Goal: Find specific page/section: Find specific page/section

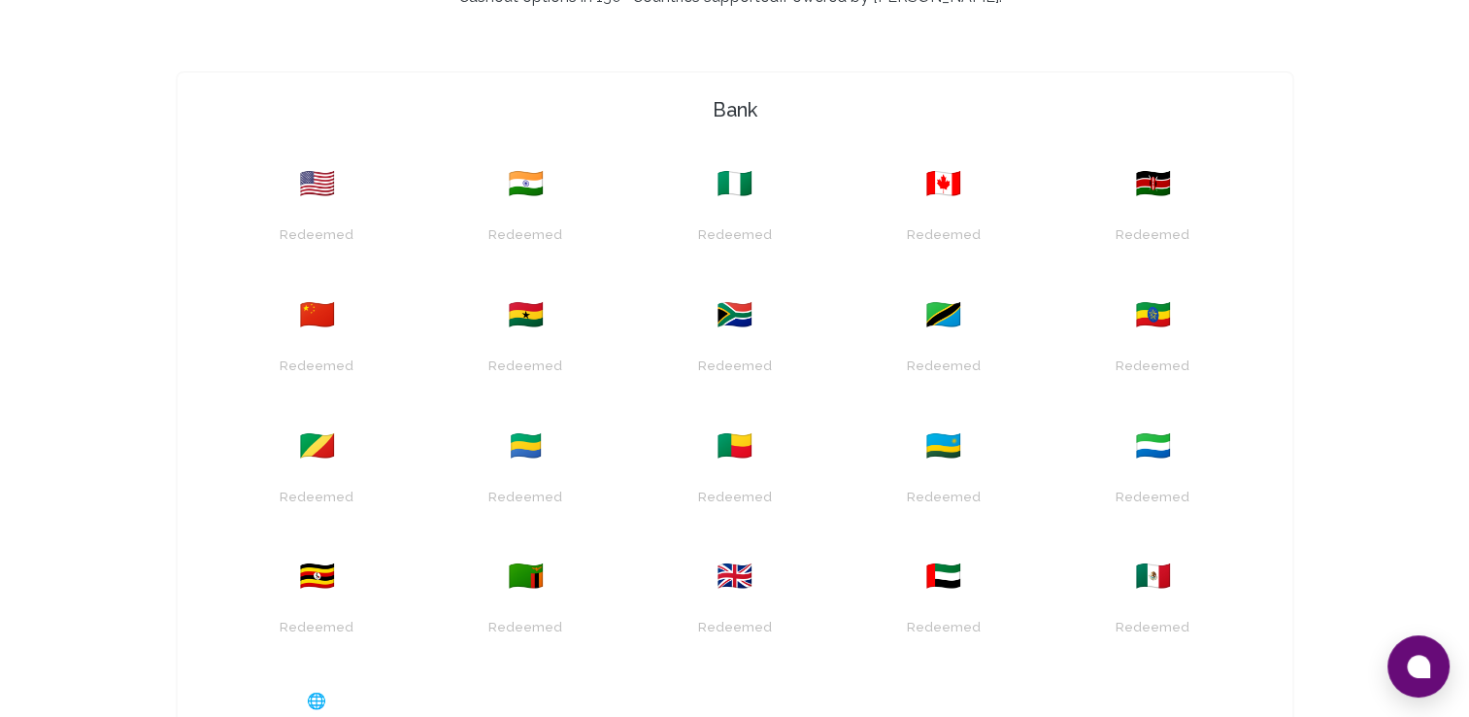
scroll to position [1277, 0]
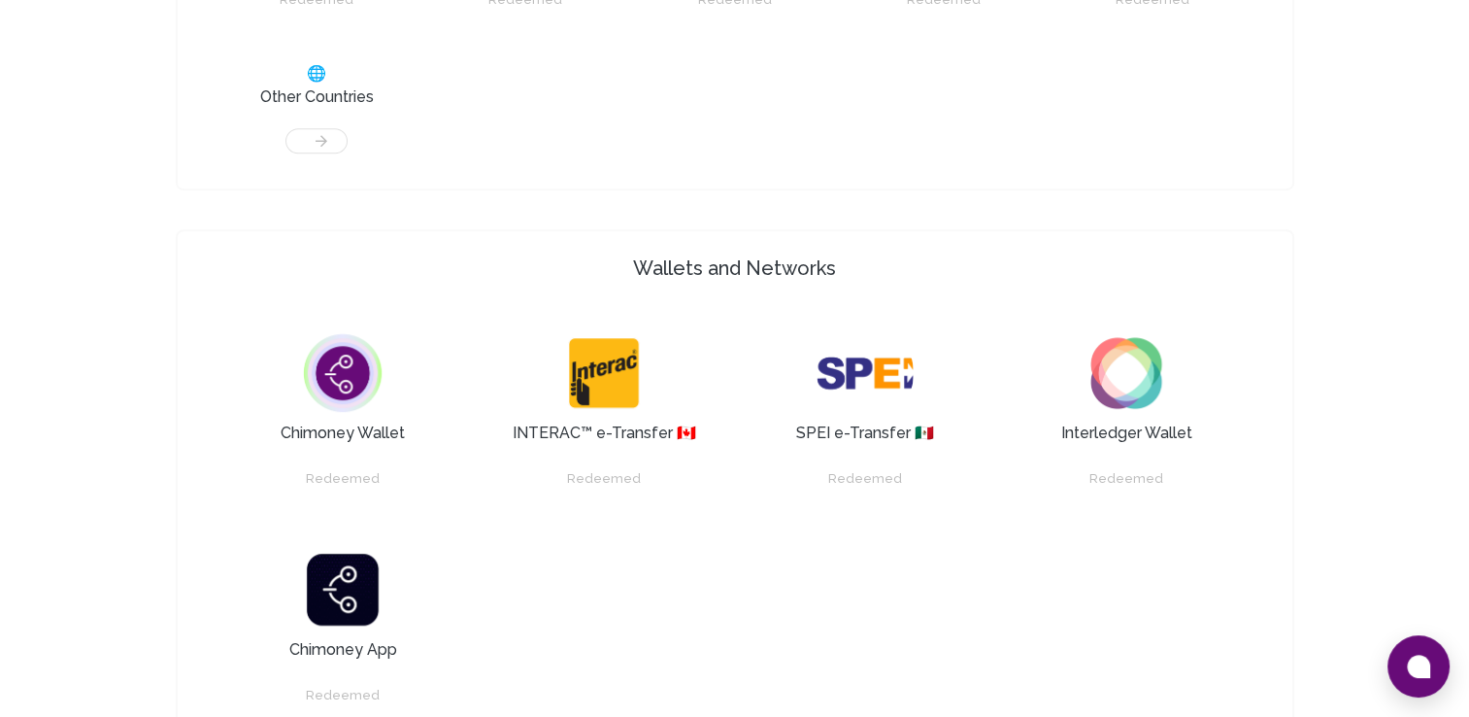
click at [326, 134] on div at bounding box center [316, 131] width 185 height 45
click at [321, 97] on h3 "Other Countries" at bounding box center [317, 96] width 114 height 23
click at [328, 144] on div at bounding box center [316, 131] width 185 height 45
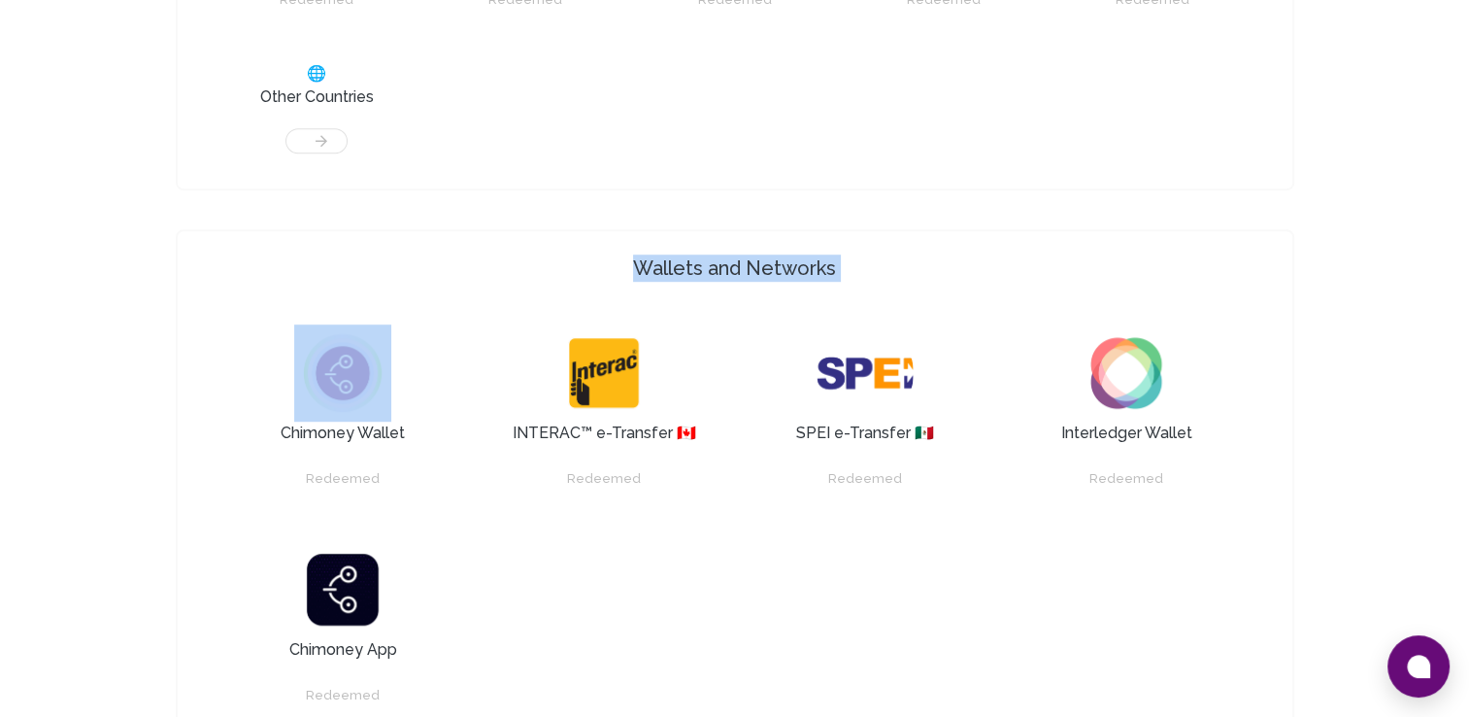
click at [328, 144] on div at bounding box center [316, 131] width 185 height 45
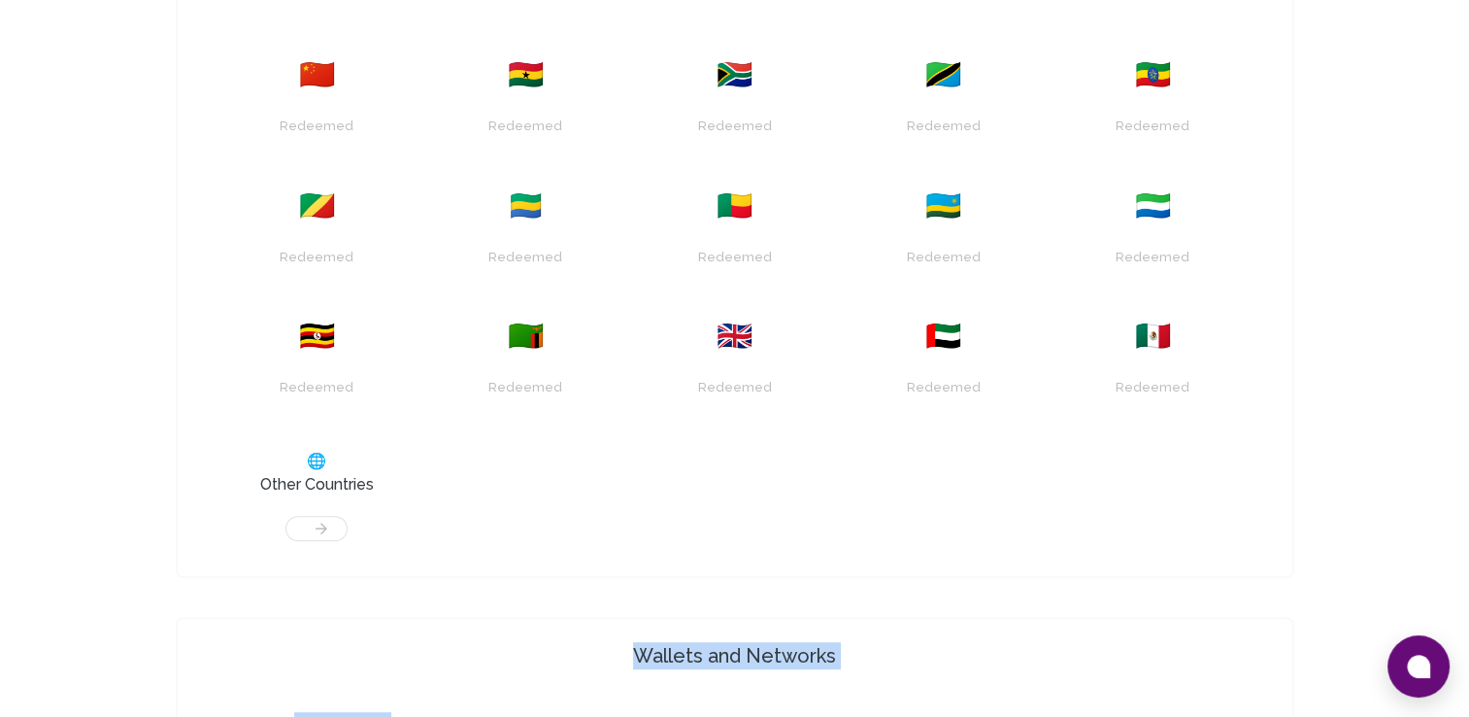
scroll to position [876, 0]
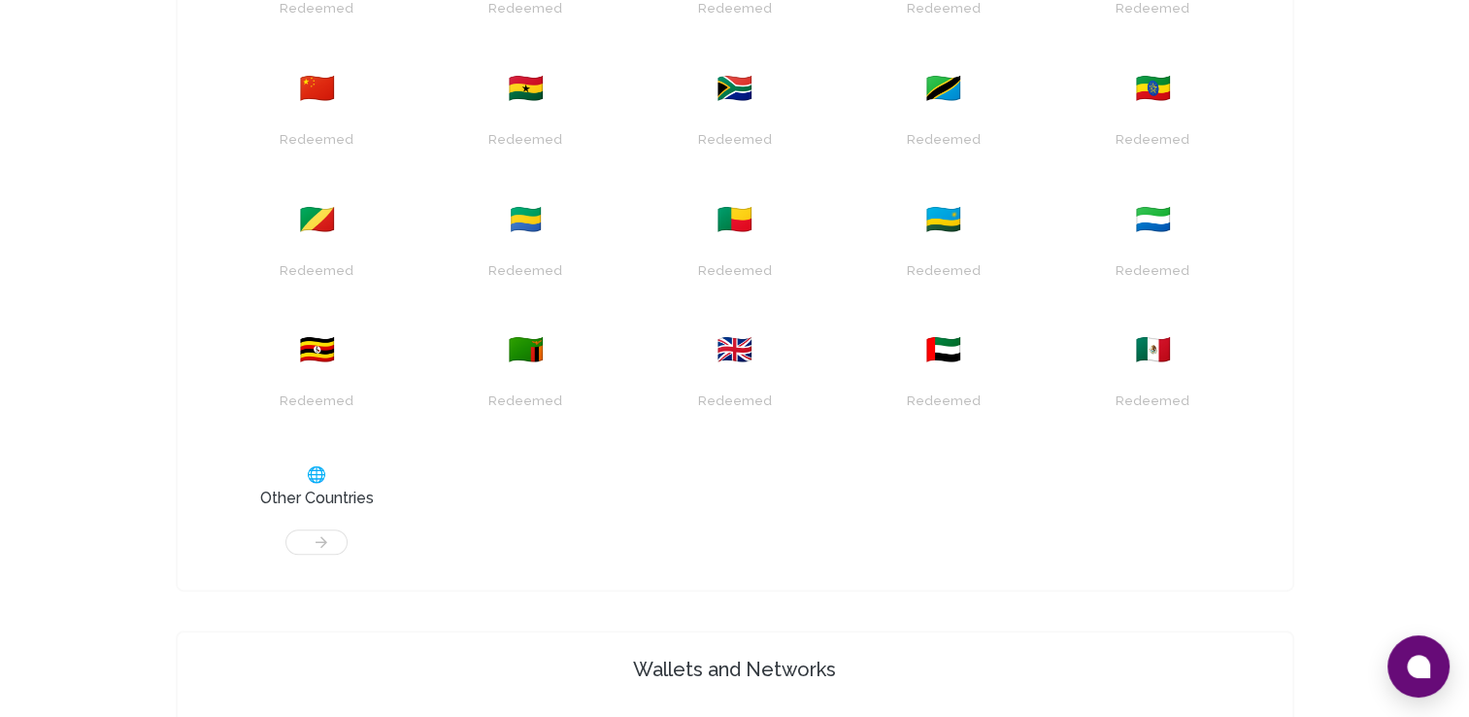
click at [319, 482] on span "🌐" at bounding box center [316, 474] width 19 height 23
click at [319, 548] on div at bounding box center [316, 532] width 185 height 45
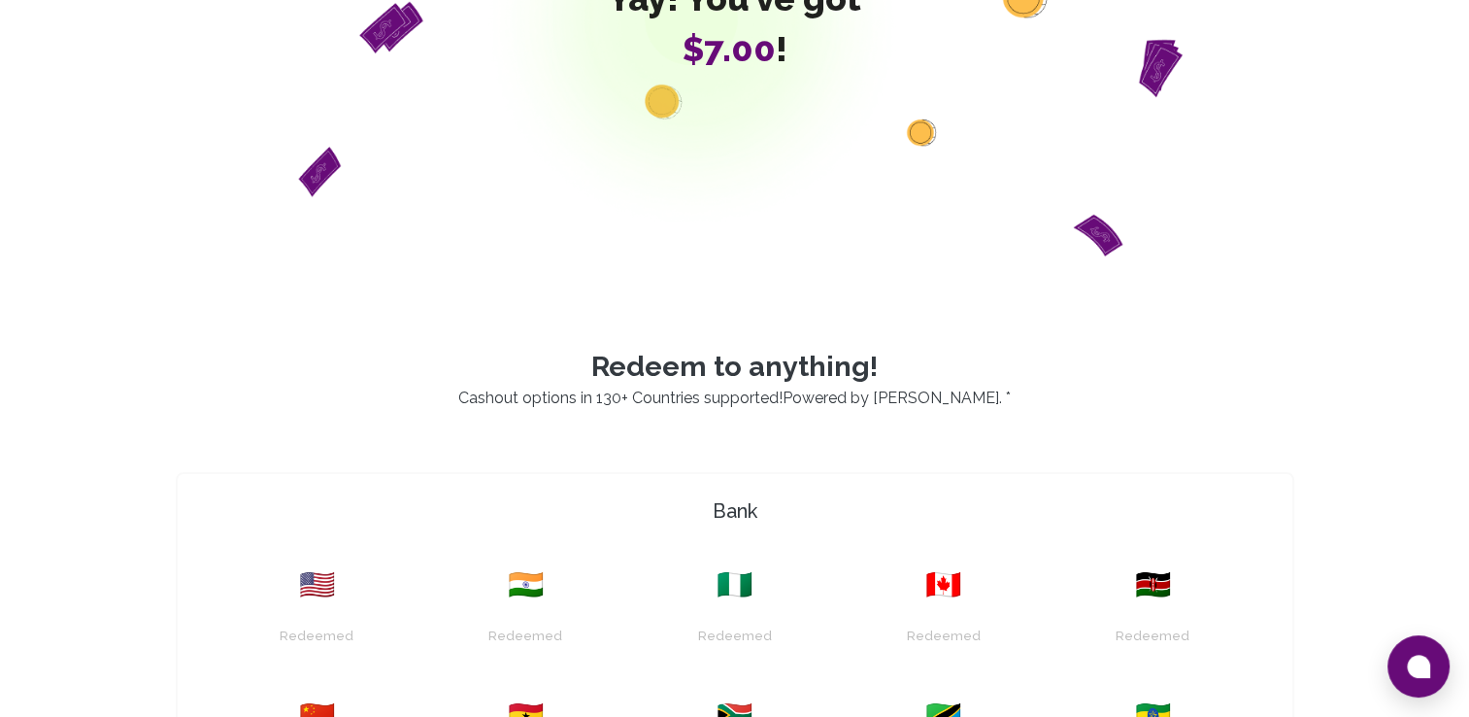
scroll to position [0, 0]
